Goal: Transaction & Acquisition: Purchase product/service

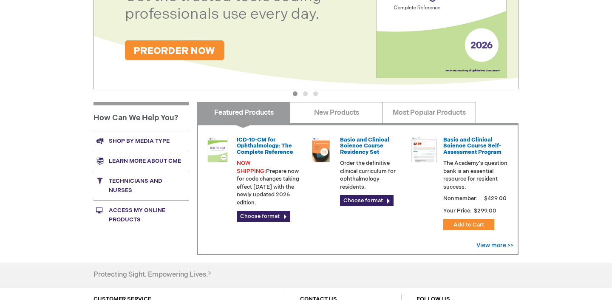
scroll to position [242, 0]
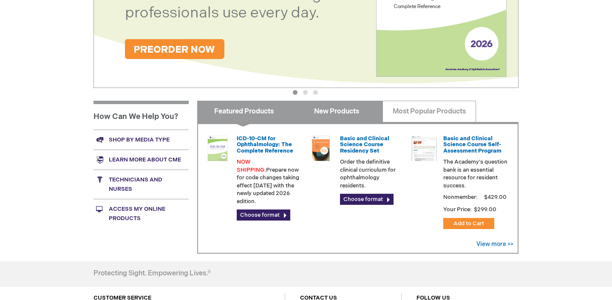
click at [344, 118] on link "New Products" at bounding box center [336, 111] width 93 height 21
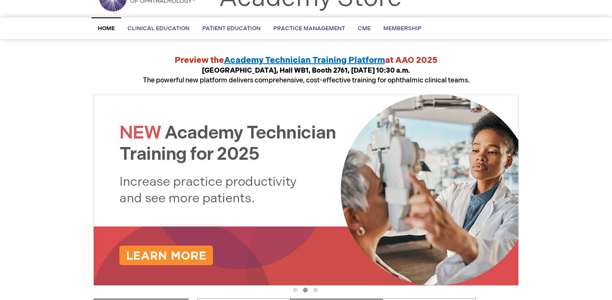
scroll to position [31, 0]
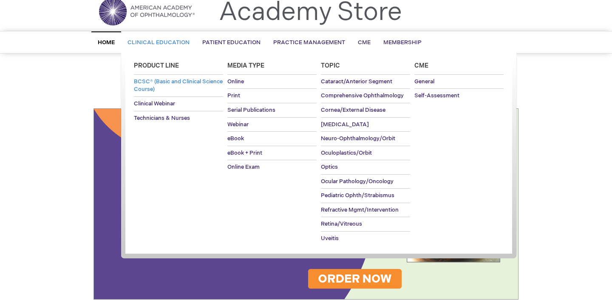
click at [172, 82] on span "BCSC® (Basic and Clinical Science Course)" at bounding box center [178, 85] width 89 height 15
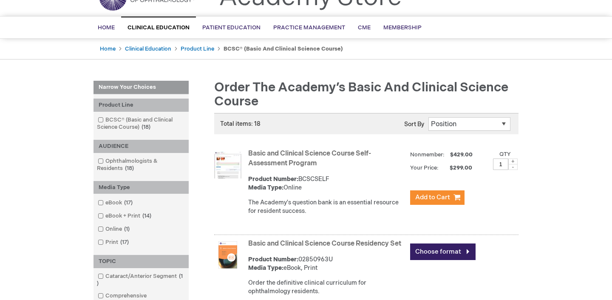
scroll to position [48, 0]
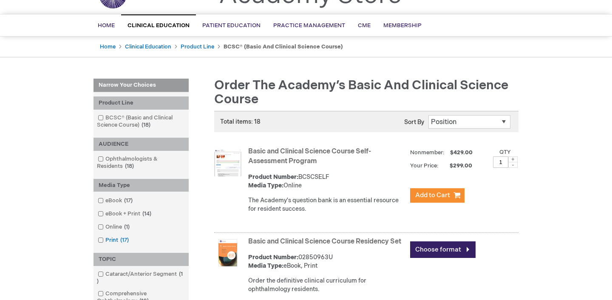
click at [113, 241] on link "Print 17 items" at bounding box center [114, 240] width 37 height 8
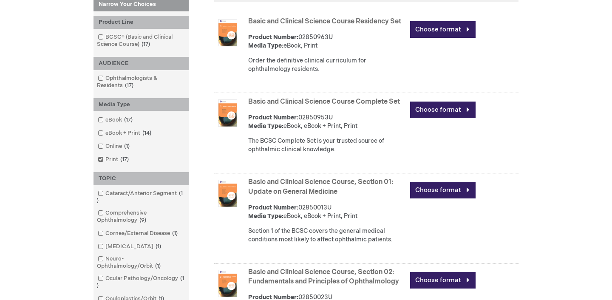
scroll to position [179, 0]
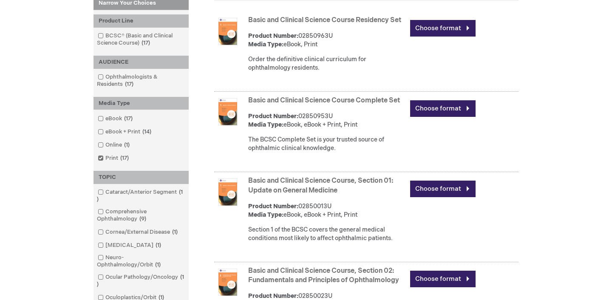
click at [343, 104] on link "Basic and Clinical Science Course Complete Set" at bounding box center [324, 100] width 152 height 8
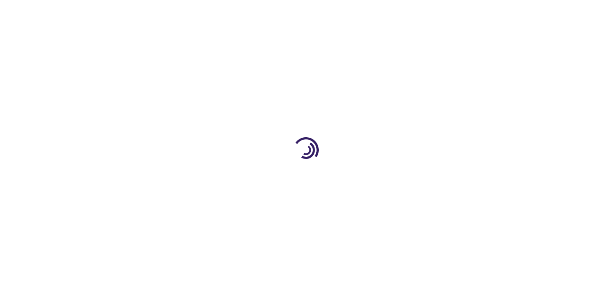
type input "0"
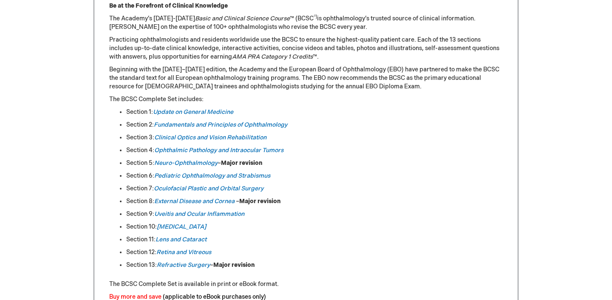
scroll to position [398, 0]
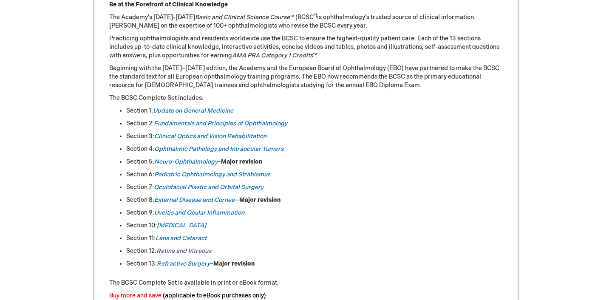
click at [178, 254] on link "Retina and Vitreous" at bounding box center [183, 250] width 55 height 7
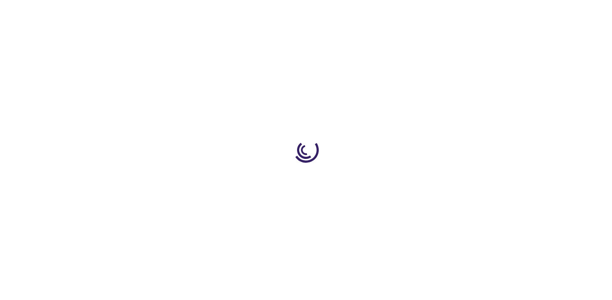
type input "0"
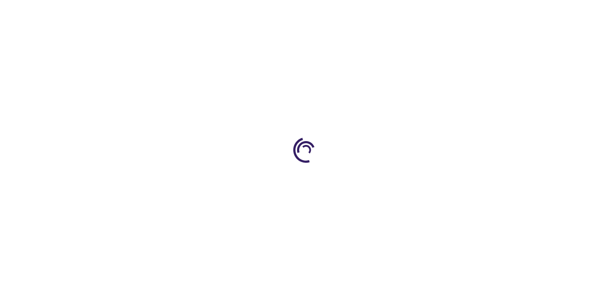
type input "0"
